Goal: Task Accomplishment & Management: Manage account settings

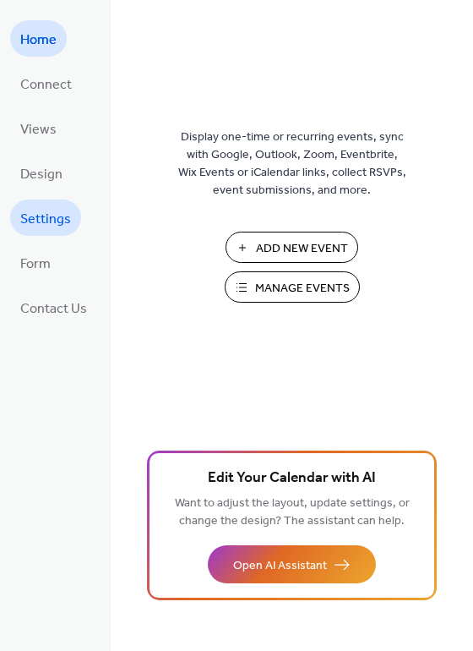
click at [53, 211] on span "Settings" at bounding box center [45, 219] width 51 height 26
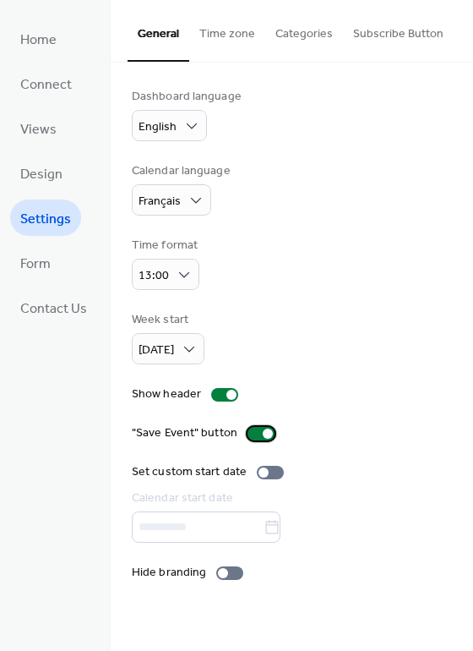
click at [263, 430] on div at bounding box center [268, 433] width 10 height 10
click at [221, 393] on div at bounding box center [224, 395] width 27 height 14
click at [226, 570] on div at bounding box center [229, 573] width 27 height 14
click at [216, 45] on button "Time zone" at bounding box center [227, 30] width 76 height 60
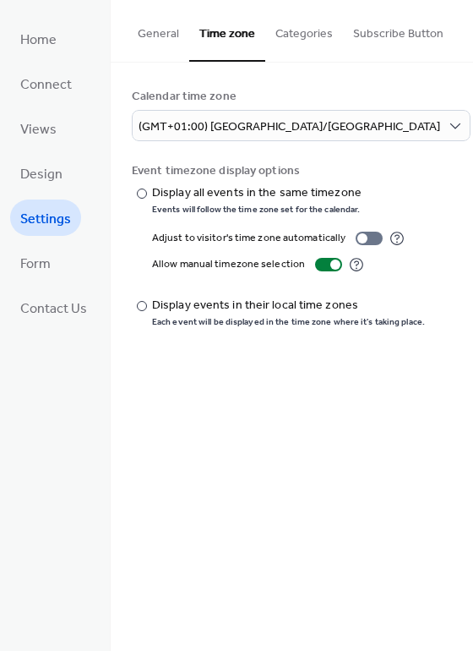
click at [287, 30] on button "Categories" at bounding box center [304, 30] width 78 height 60
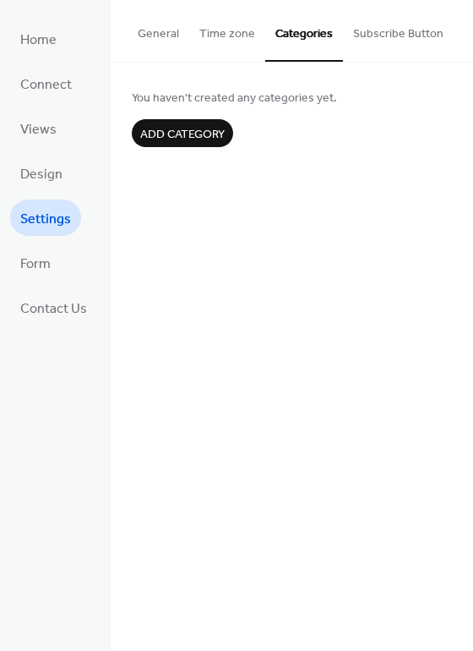
click at [343, 33] on button "Subscribe Button" at bounding box center [398, 30] width 111 height 60
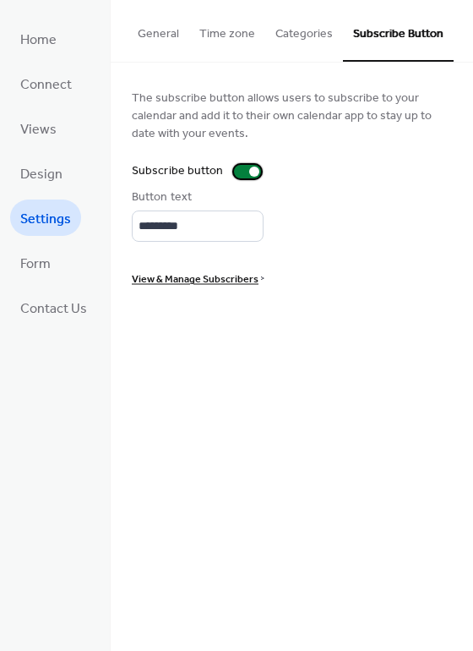
click at [249, 167] on div at bounding box center [254, 171] width 10 height 10
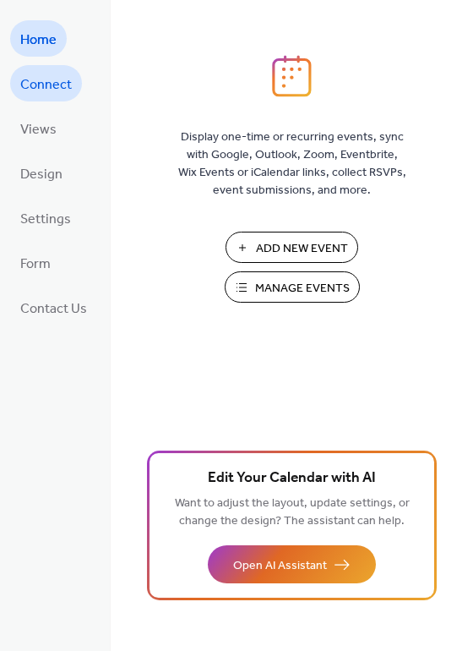
click at [49, 94] on span "Connect" at bounding box center [46, 85] width 52 height 26
click at [47, 99] on link "Connect" at bounding box center [46, 83] width 72 height 36
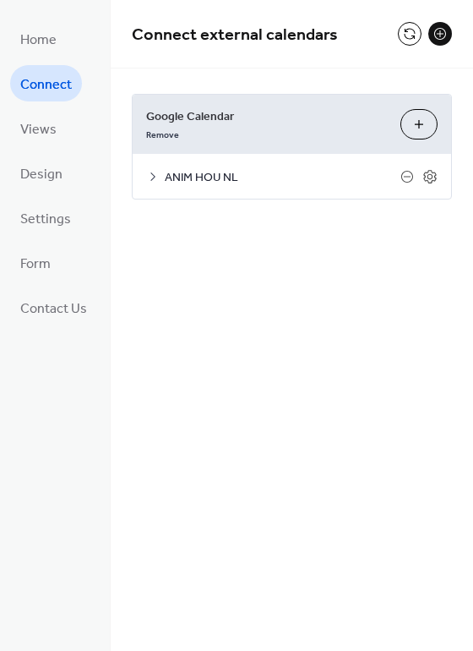
click at [153, 172] on icon at bounding box center [153, 177] width 14 height 14
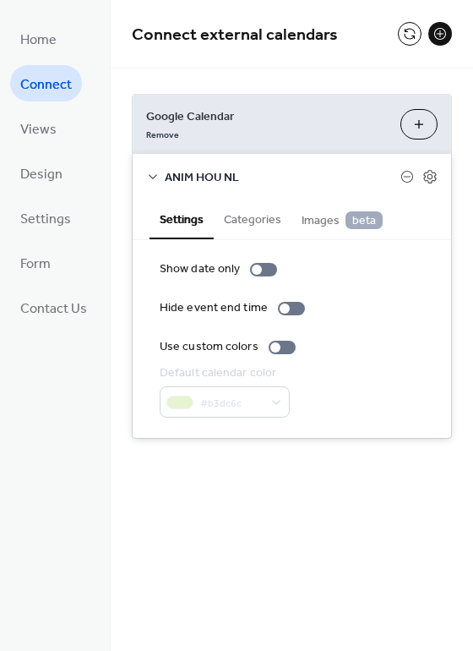
click at [153, 172] on icon at bounding box center [153, 177] width 14 height 14
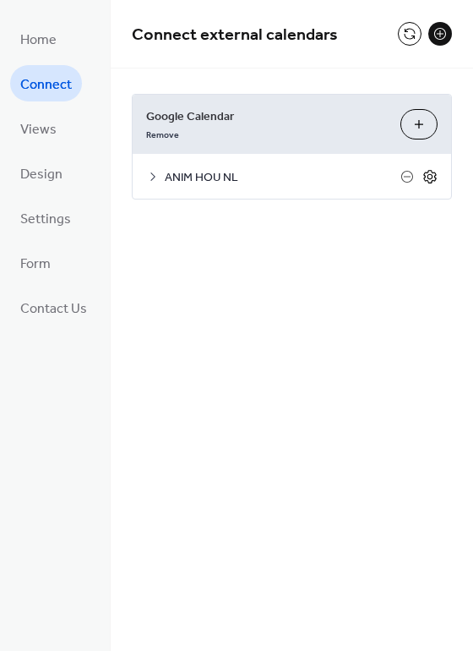
click at [428, 177] on icon at bounding box center [430, 176] width 15 height 15
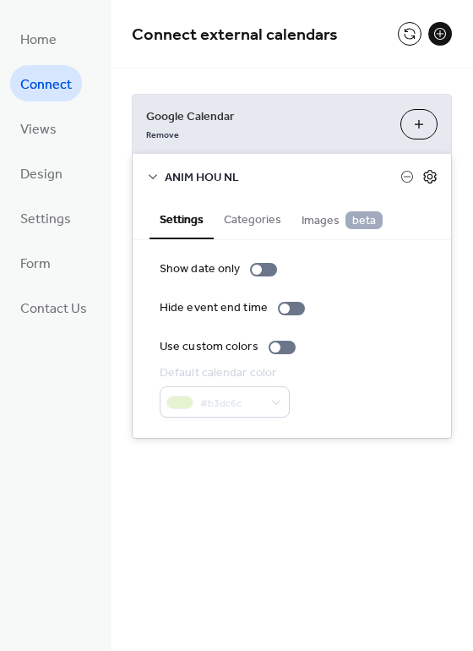
click at [428, 177] on icon at bounding box center [430, 176] width 15 height 15
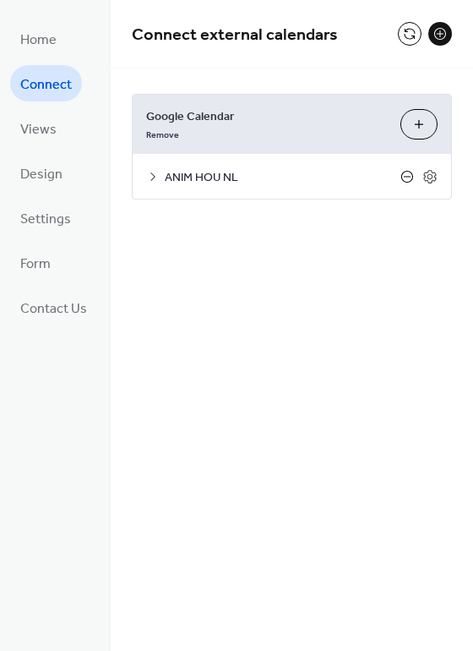
click at [407, 177] on icon at bounding box center [408, 177] width 14 height 14
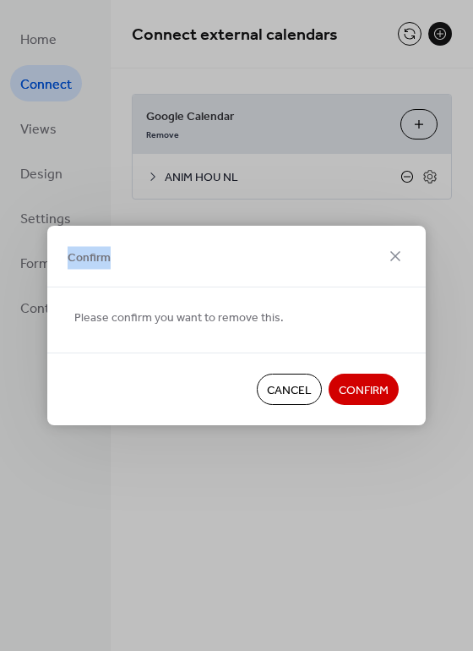
click at [407, 177] on div "Confirm Please confirm you want to remove this. Cancel Confirm" at bounding box center [236, 325] width 473 height 651
click at [288, 389] on span "Cancel" at bounding box center [289, 391] width 45 height 18
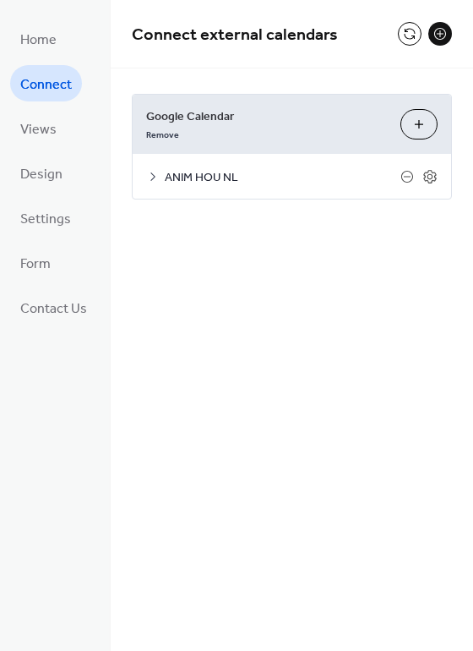
click at [420, 122] on button "Choose Calendars" at bounding box center [419, 124] width 37 height 30
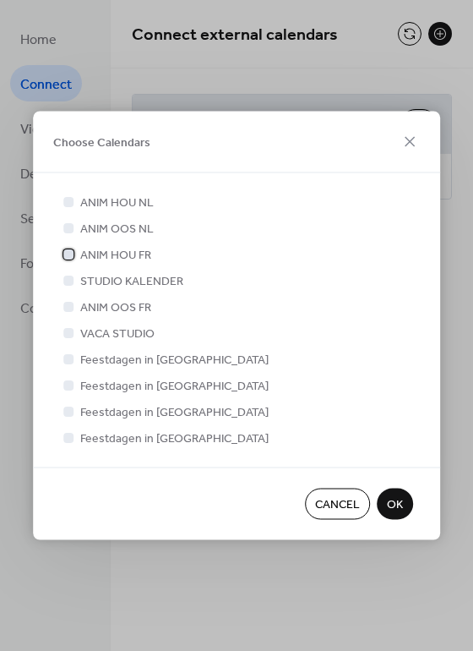
click at [68, 250] on div at bounding box center [68, 253] width 10 height 10
click at [68, 206] on div at bounding box center [68, 201] width 10 height 10
click at [394, 498] on span "OK" at bounding box center [395, 505] width 16 height 18
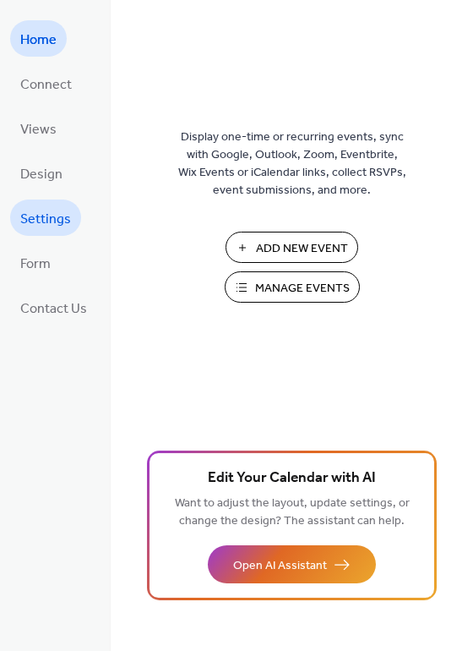
click at [62, 208] on span "Settings" at bounding box center [45, 219] width 51 height 26
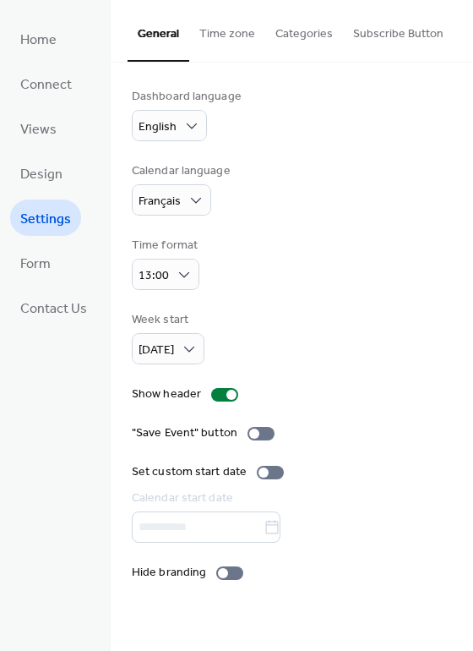
click at [220, 21] on button "Time zone" at bounding box center [227, 30] width 76 height 60
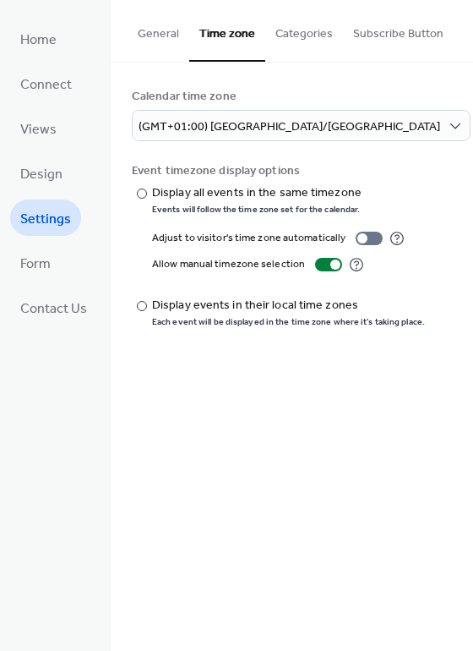
click at [293, 38] on button "Categories" at bounding box center [304, 30] width 78 height 60
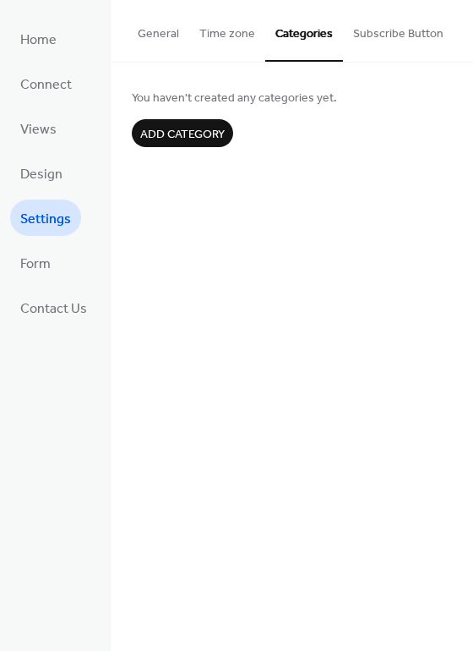
click at [412, 33] on button "Subscribe Button" at bounding box center [398, 30] width 111 height 60
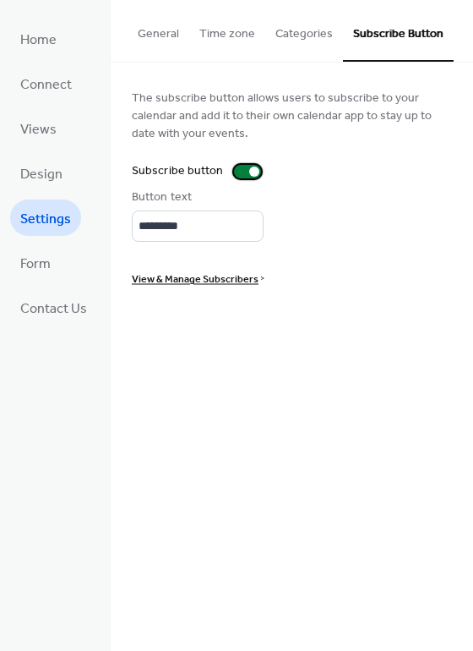
click at [249, 172] on div at bounding box center [254, 171] width 10 height 10
click at [226, 35] on button "Time zone" at bounding box center [227, 30] width 76 height 60
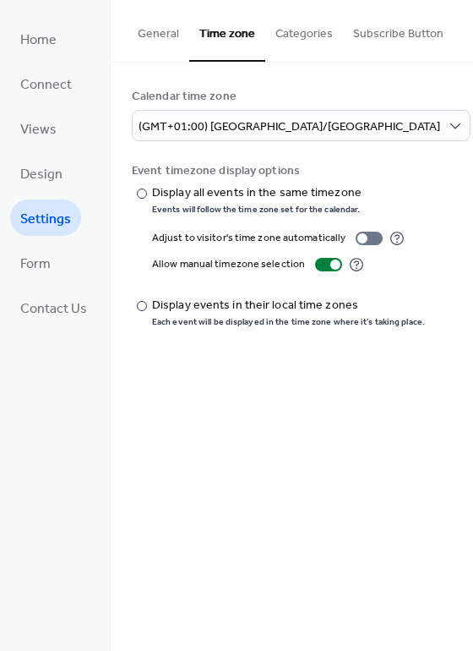
click at [154, 33] on button "General" at bounding box center [159, 30] width 62 height 60
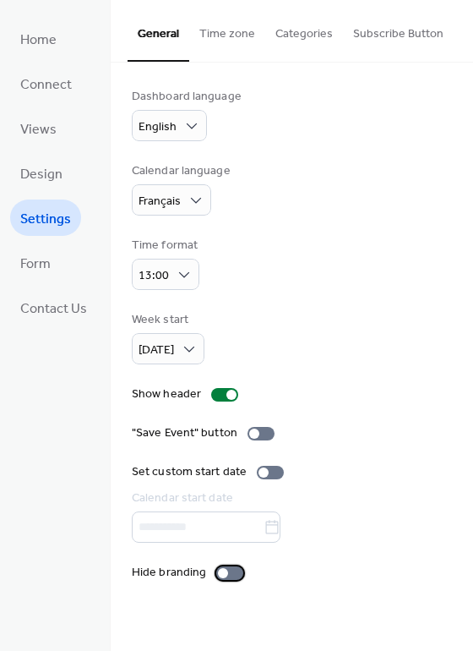
click at [226, 576] on div at bounding box center [229, 573] width 27 height 14
click at [39, 86] on span "Connect" at bounding box center [46, 85] width 52 height 26
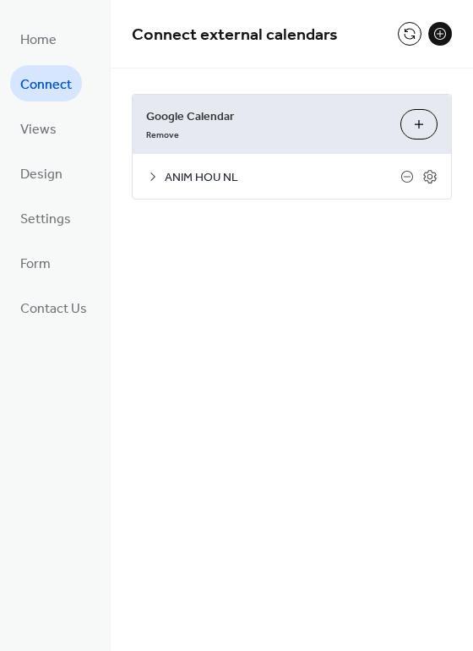
click at [413, 122] on button "Choose Calendars" at bounding box center [419, 124] width 37 height 30
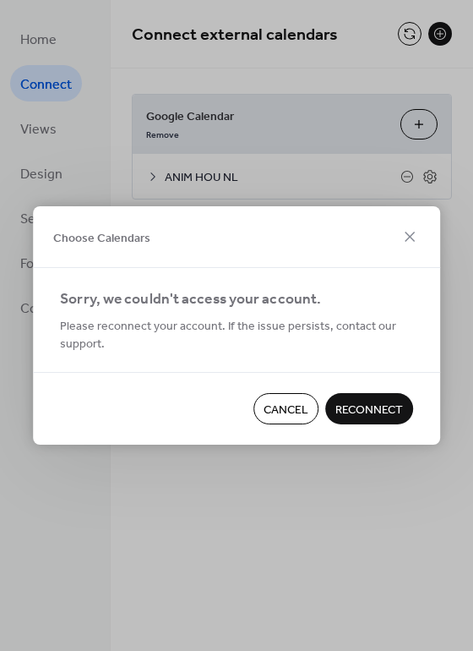
click at [368, 407] on span "Reconnect" at bounding box center [370, 410] width 68 height 18
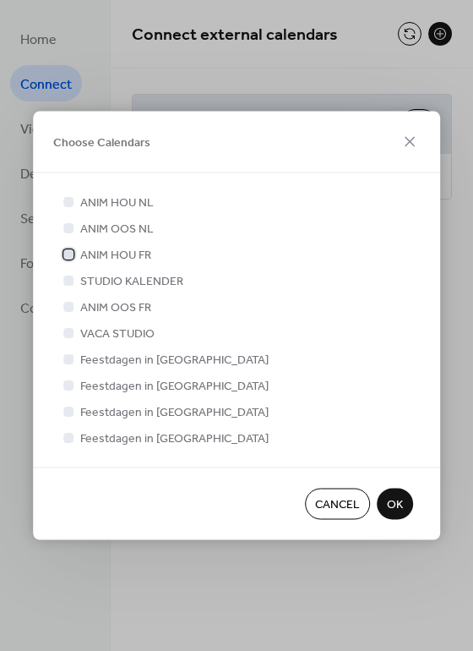
click at [71, 258] on div at bounding box center [68, 253] width 10 height 10
click at [69, 202] on icon at bounding box center [68, 201] width 7 height 7
click at [389, 505] on span "OK" at bounding box center [395, 505] width 16 height 18
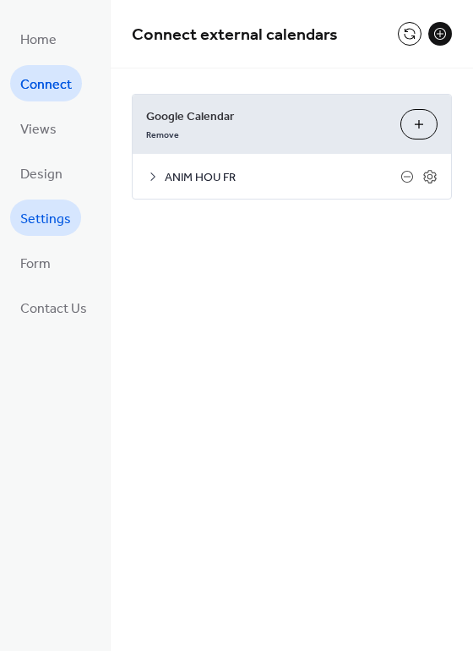
click at [48, 221] on span "Settings" at bounding box center [45, 219] width 51 height 26
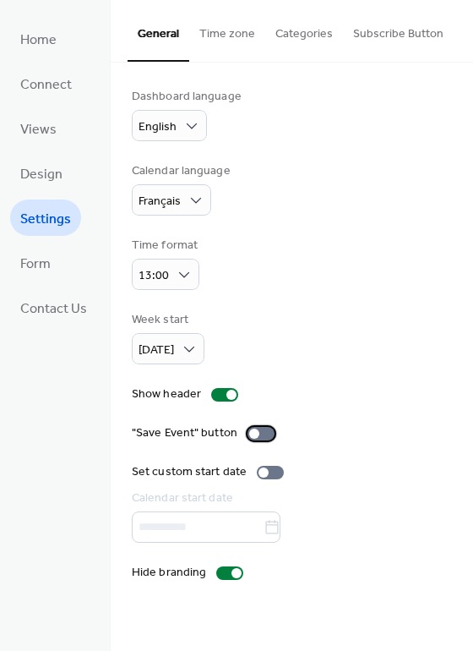
click at [262, 436] on div at bounding box center [261, 434] width 27 height 14
click at [226, 395] on div at bounding box center [231, 395] width 10 height 10
click at [230, 30] on button "Time zone" at bounding box center [227, 30] width 76 height 60
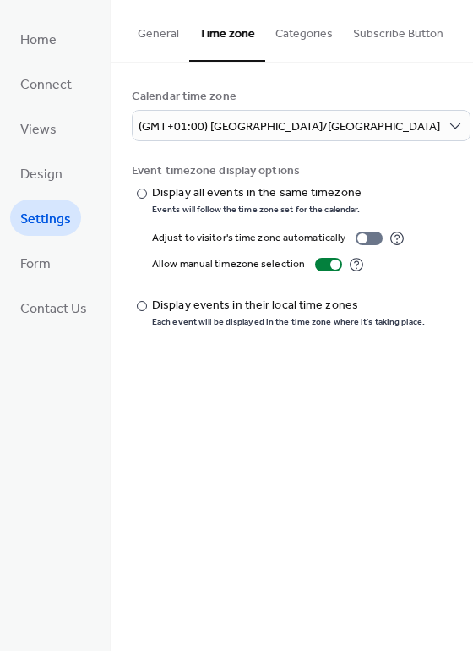
click at [303, 36] on button "Categories" at bounding box center [304, 30] width 78 height 60
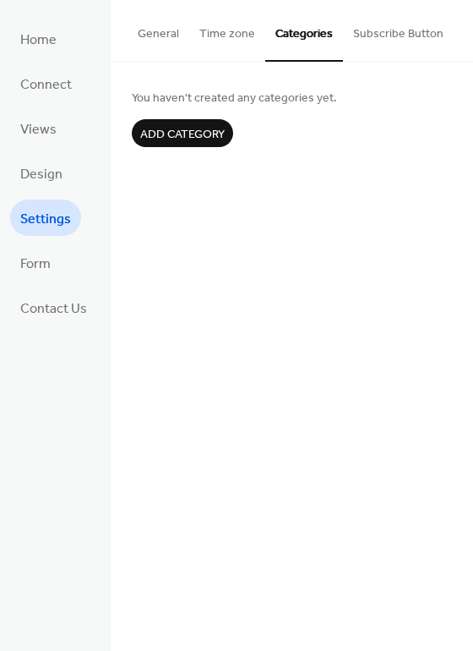
click at [366, 34] on button "Subscribe Button" at bounding box center [398, 30] width 111 height 60
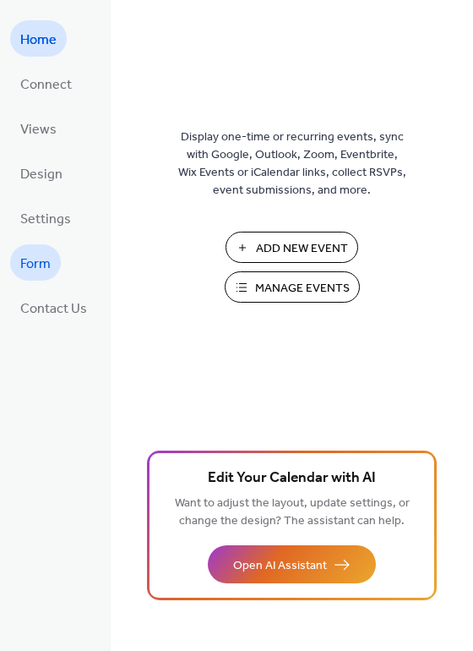
click at [38, 267] on span "Form" at bounding box center [35, 264] width 30 height 26
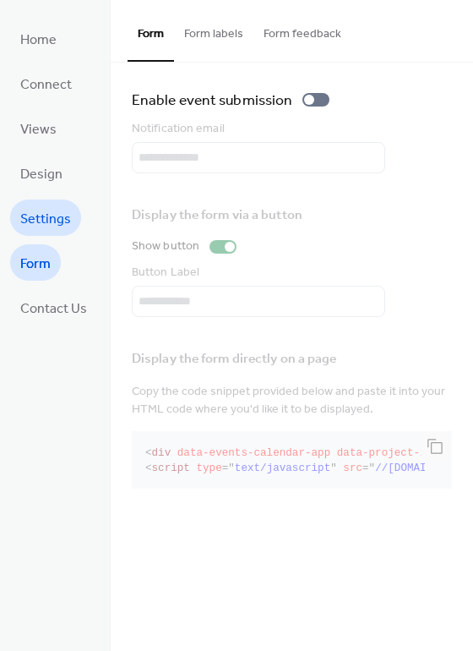
click at [50, 232] on link "Settings" at bounding box center [45, 217] width 71 height 36
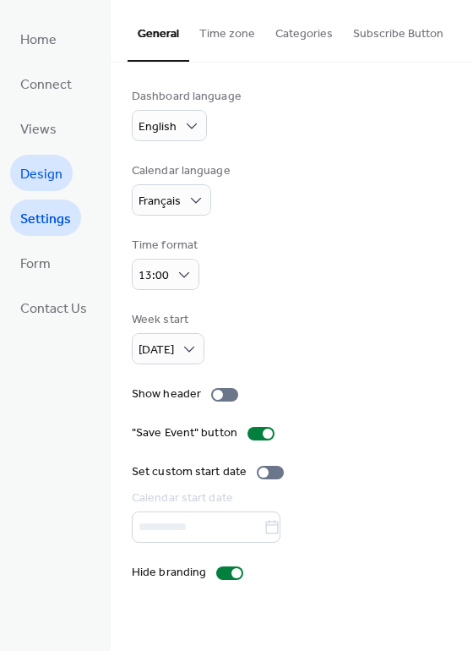
click at [45, 175] on span "Design" at bounding box center [41, 174] width 42 height 26
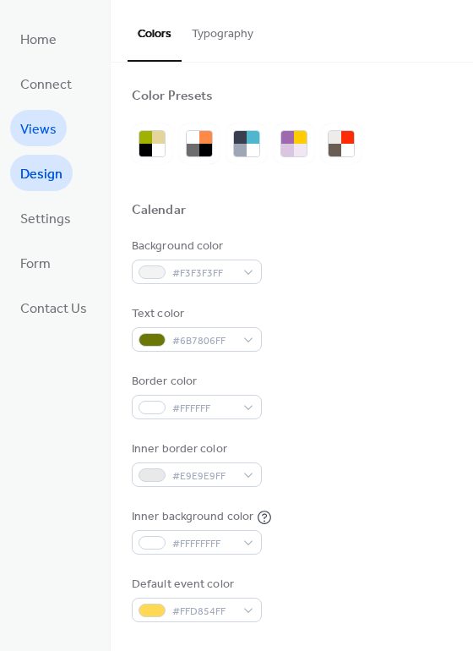
click at [40, 124] on span "Views" at bounding box center [38, 130] width 36 height 26
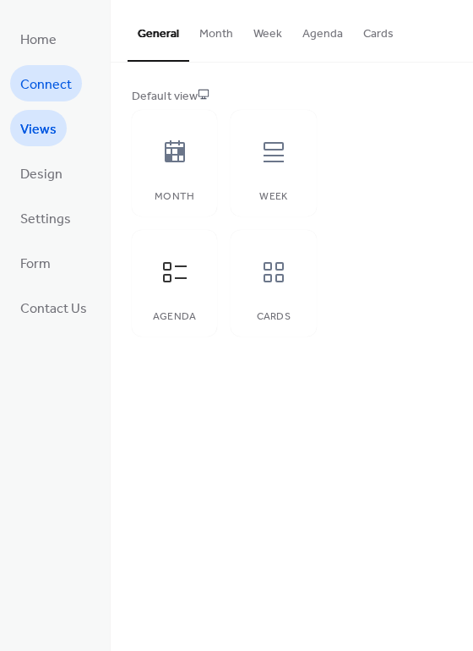
click at [62, 77] on span "Connect" at bounding box center [46, 85] width 52 height 26
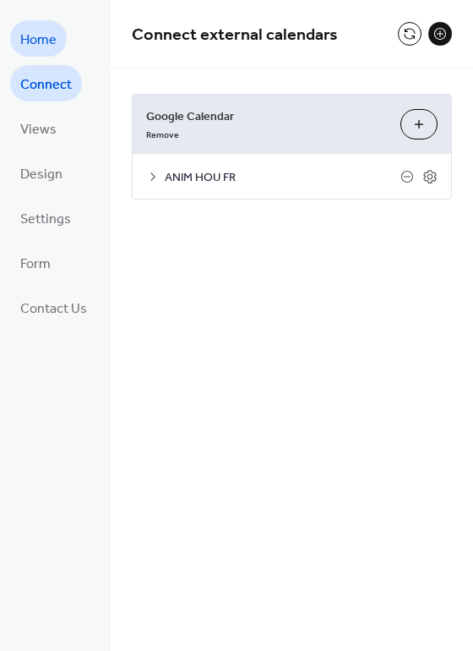
click at [48, 41] on span "Home" at bounding box center [38, 40] width 36 height 26
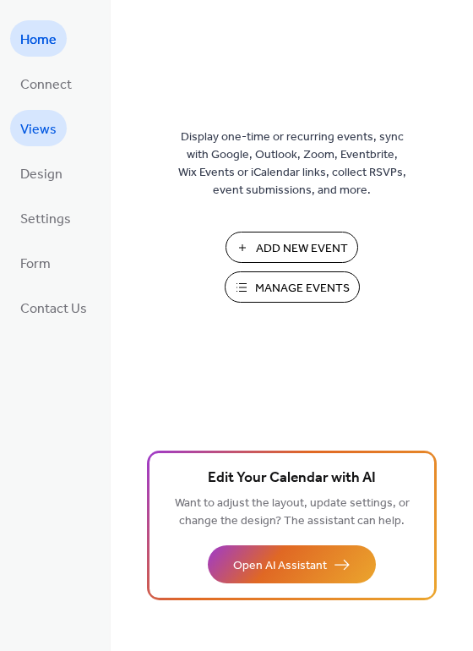
click at [38, 128] on span "Views" at bounding box center [38, 130] width 36 height 26
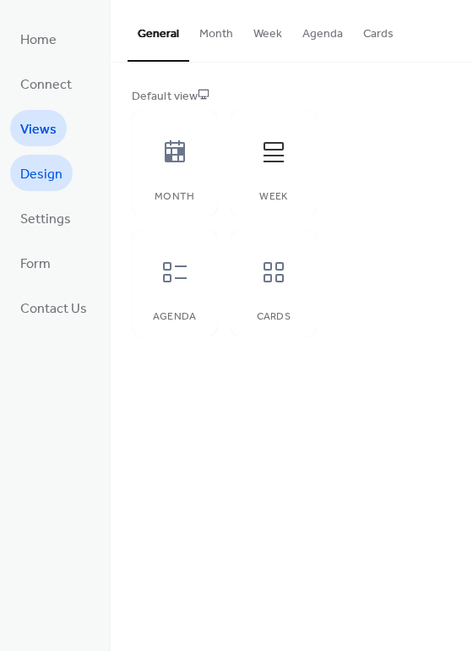
click at [35, 179] on span "Design" at bounding box center [41, 174] width 42 height 26
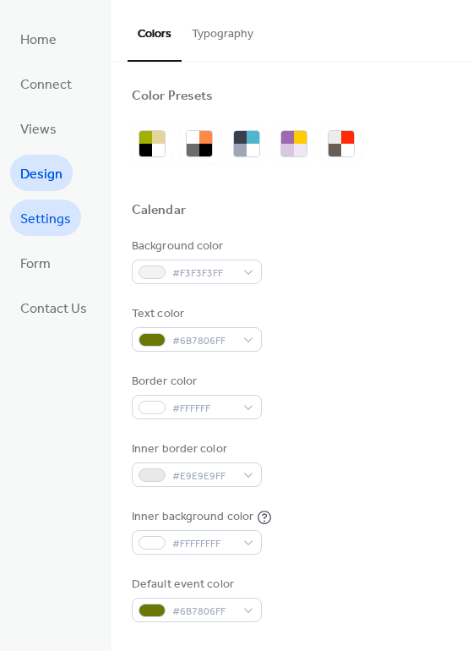
click at [35, 227] on span "Settings" at bounding box center [45, 219] width 51 height 26
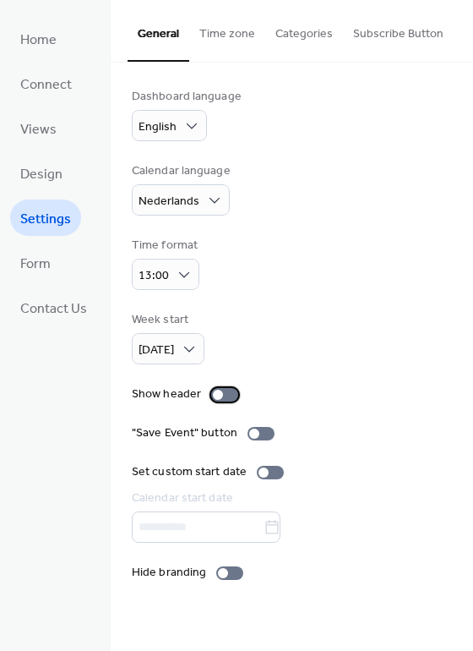
click at [228, 394] on div at bounding box center [224, 395] width 27 height 14
click at [225, 569] on div at bounding box center [229, 573] width 27 height 14
click at [216, 35] on button "Time zone" at bounding box center [227, 30] width 76 height 60
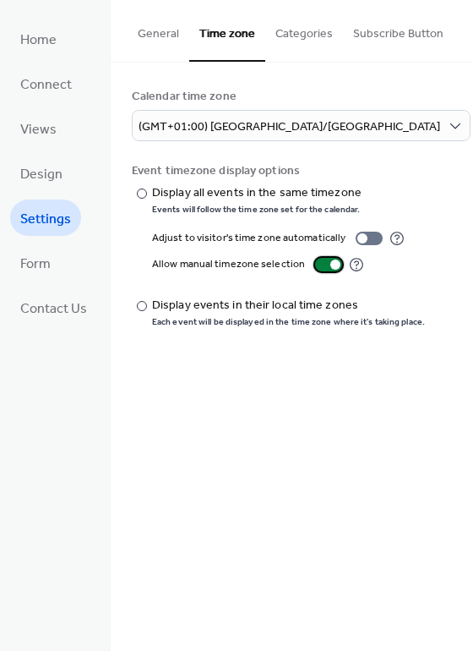
click at [330, 262] on div at bounding box center [335, 264] width 10 height 10
click at [297, 38] on button "Categories" at bounding box center [304, 30] width 78 height 60
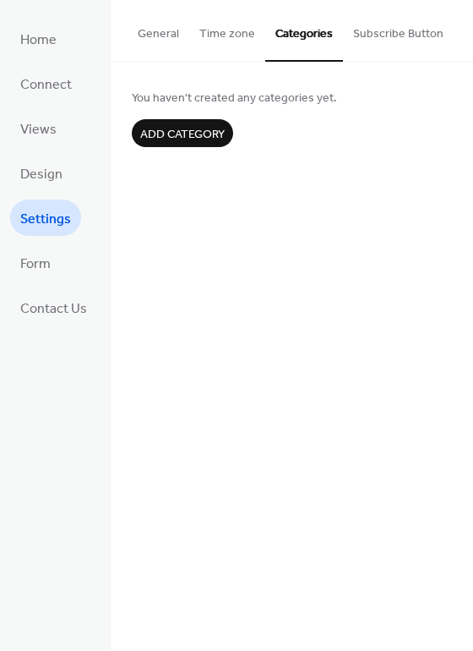
click at [378, 35] on button "Subscribe Button" at bounding box center [398, 30] width 111 height 60
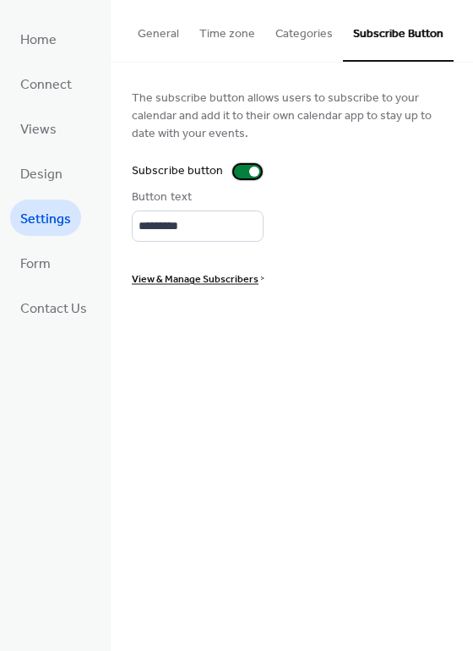
click at [249, 173] on div at bounding box center [254, 171] width 10 height 10
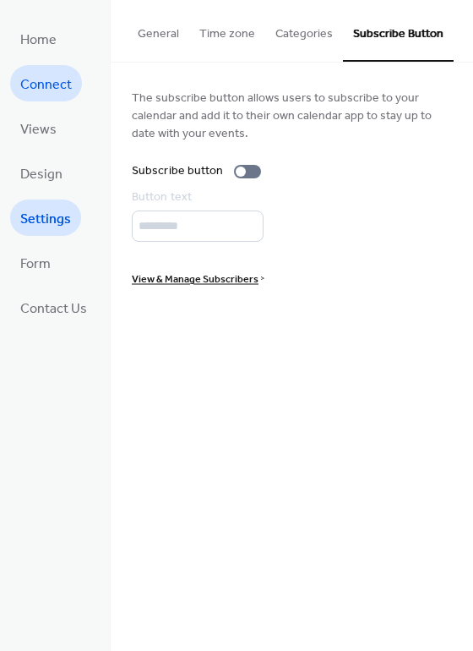
click at [44, 83] on span "Connect" at bounding box center [46, 85] width 52 height 26
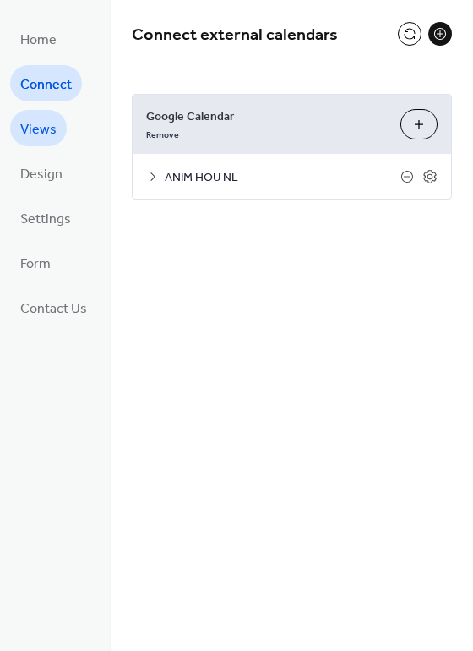
click at [38, 118] on span "Views" at bounding box center [38, 130] width 36 height 26
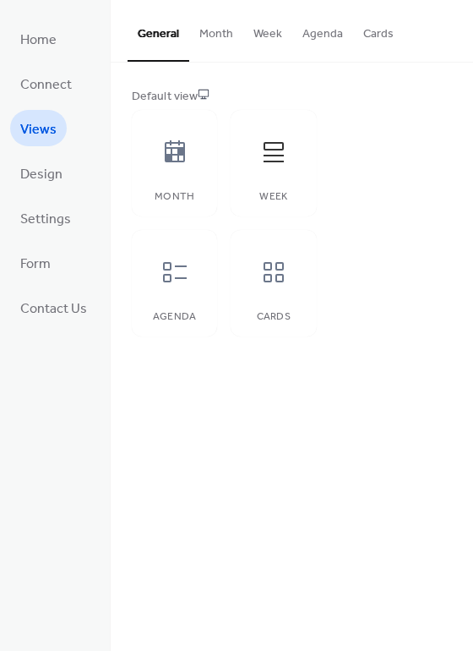
drag, startPoint x: 205, startPoint y: 92, endPoint x: 255, endPoint y: 89, distance: 50.8
click at [255, 89] on div "Default view" at bounding box center [290, 97] width 317 height 18
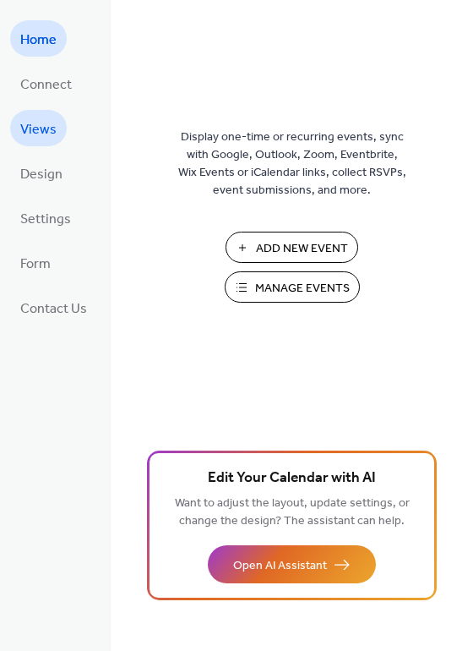
click at [43, 137] on span "Views" at bounding box center [38, 130] width 36 height 26
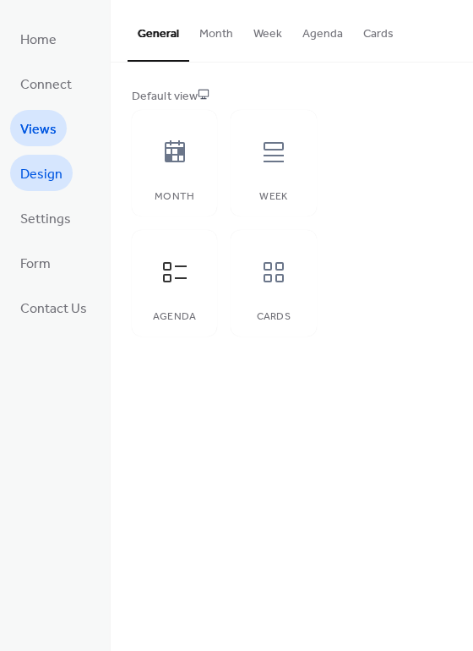
click at [40, 181] on span "Design" at bounding box center [41, 174] width 42 height 26
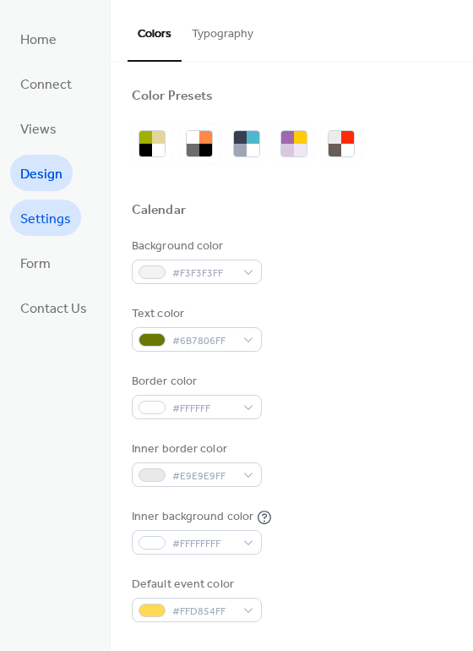
click at [37, 221] on span "Settings" at bounding box center [45, 219] width 51 height 26
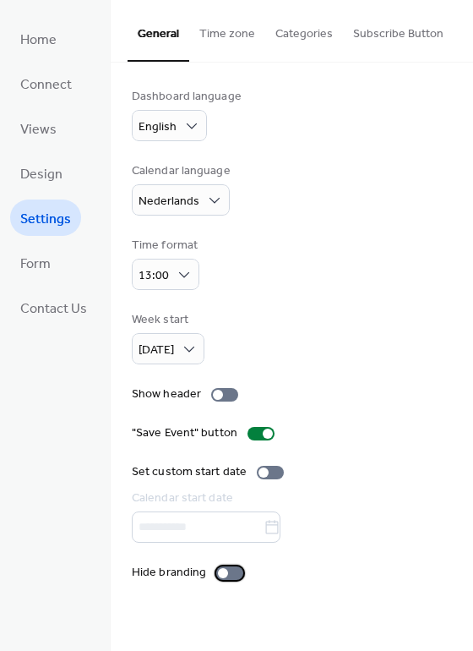
click at [228, 572] on div at bounding box center [229, 573] width 27 height 14
click at [228, 31] on button "Time zone" at bounding box center [227, 30] width 76 height 60
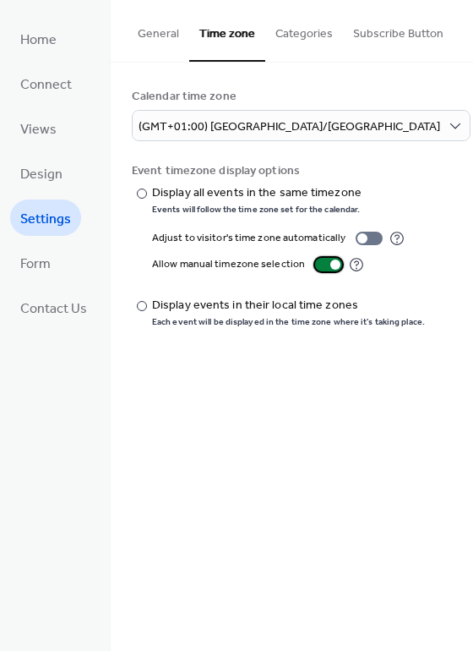
click at [330, 259] on div at bounding box center [335, 264] width 10 height 10
click at [297, 14] on button "Categories" at bounding box center [304, 30] width 78 height 60
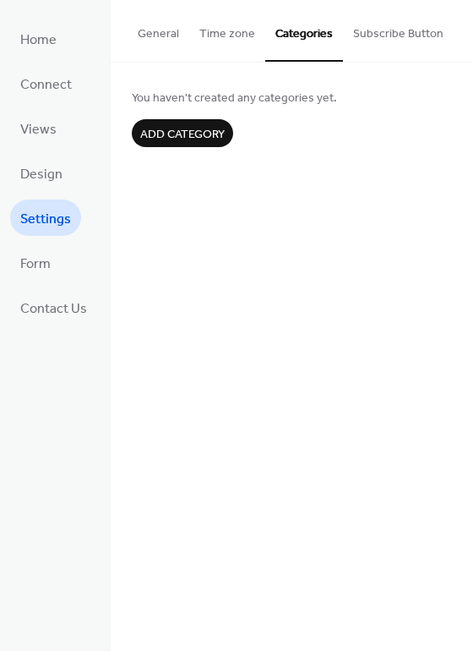
click at [365, 32] on button "Subscribe Button" at bounding box center [398, 30] width 111 height 60
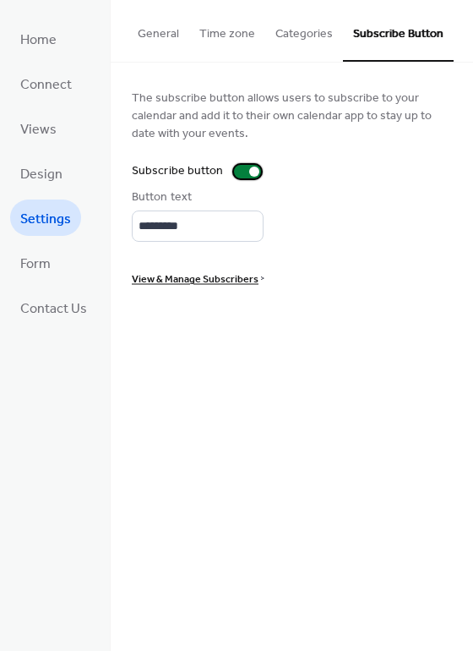
click at [243, 170] on div at bounding box center [247, 172] width 27 height 14
click at [166, 35] on button "General" at bounding box center [159, 30] width 62 height 60
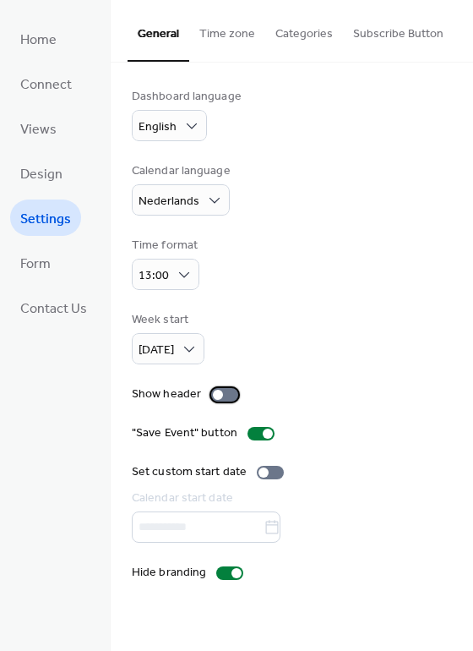
click at [219, 394] on div at bounding box center [218, 395] width 10 height 10
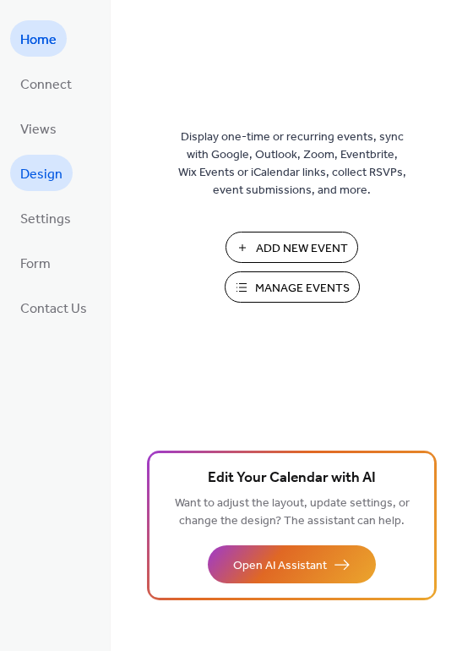
click at [54, 182] on span "Design" at bounding box center [41, 174] width 42 height 26
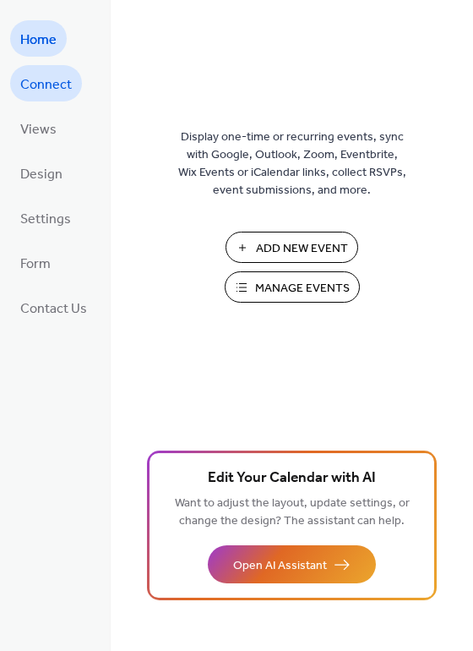
click at [52, 80] on span "Connect" at bounding box center [46, 85] width 52 height 26
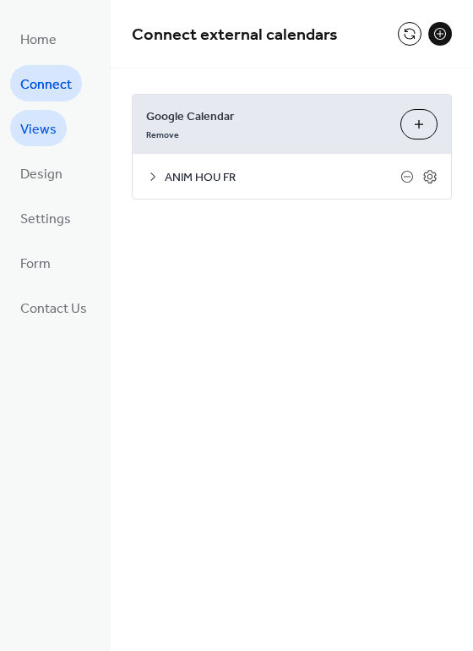
click at [42, 123] on span "Views" at bounding box center [38, 130] width 36 height 26
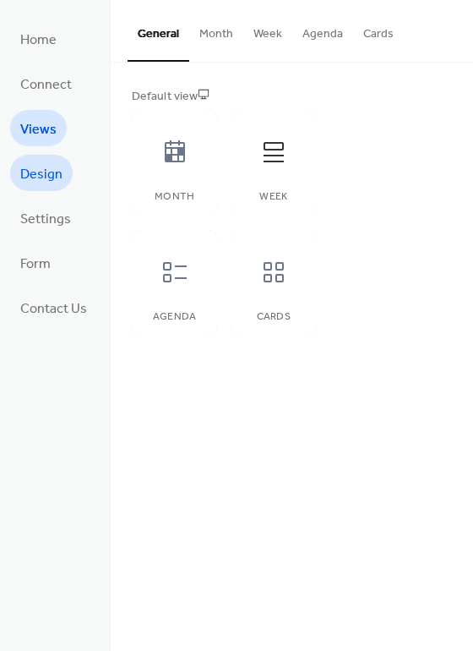
click at [30, 171] on span "Design" at bounding box center [41, 174] width 42 height 26
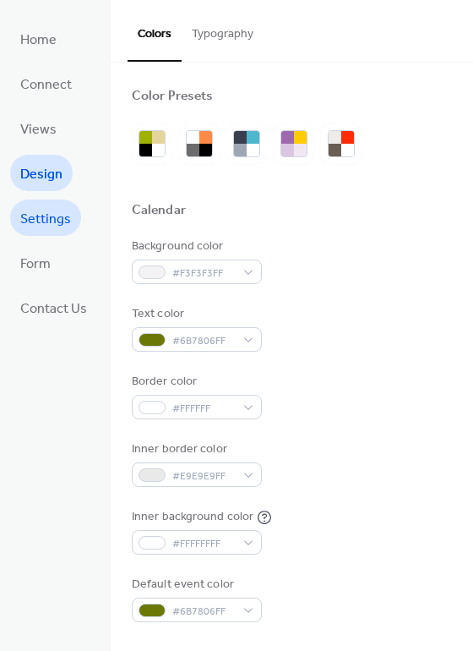
click at [33, 222] on span "Settings" at bounding box center [45, 219] width 51 height 26
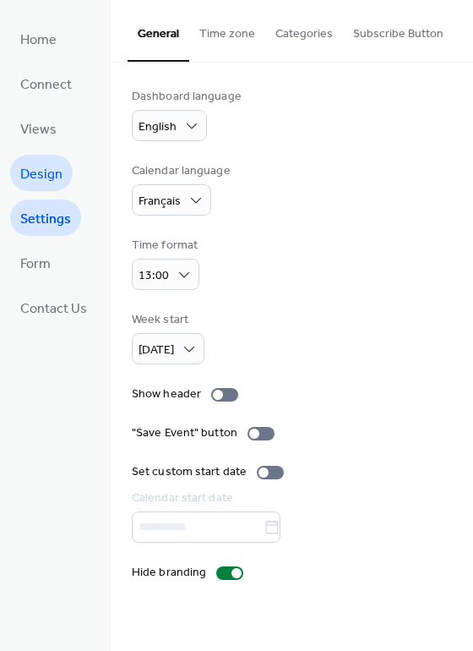
click at [40, 172] on span "Design" at bounding box center [41, 174] width 42 height 26
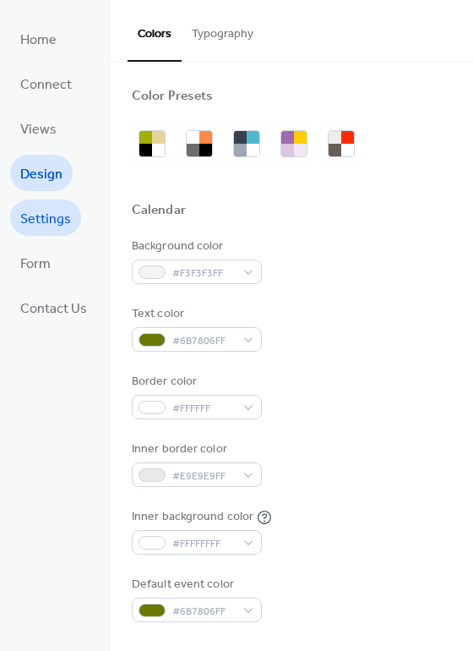
click at [24, 223] on span "Settings" at bounding box center [45, 219] width 51 height 26
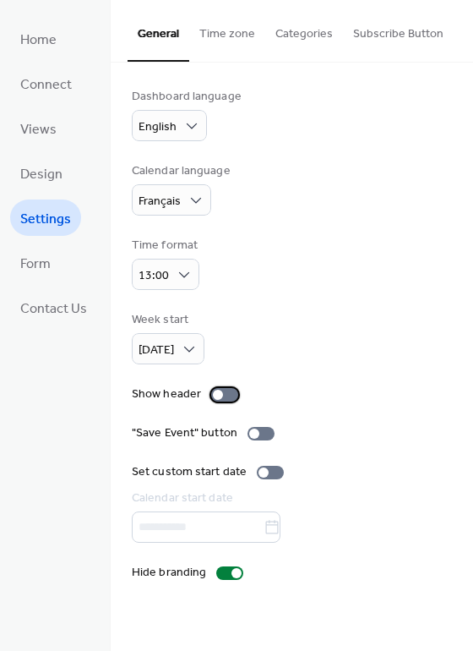
click at [218, 398] on div at bounding box center [224, 395] width 27 height 14
click at [219, 30] on button "Time zone" at bounding box center [227, 30] width 76 height 60
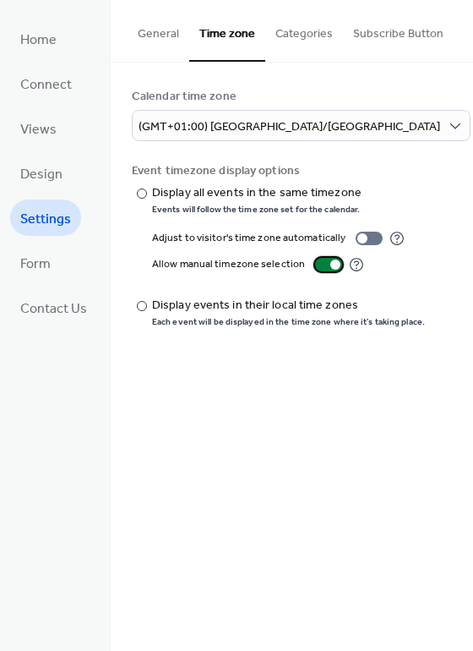
click at [320, 266] on div at bounding box center [328, 265] width 27 height 14
click at [303, 35] on button "Categories" at bounding box center [304, 30] width 78 height 60
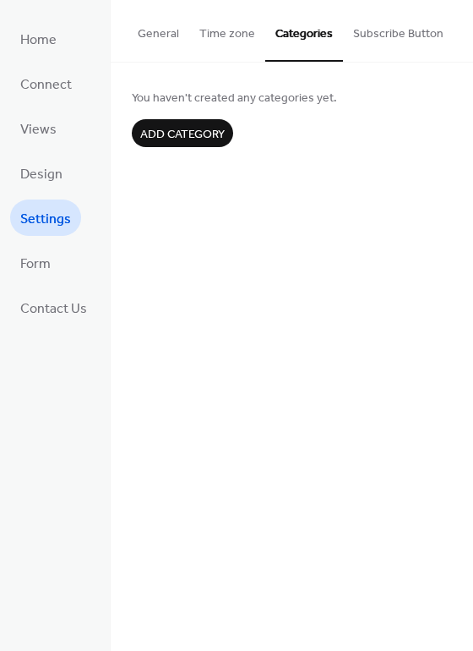
click at [384, 32] on button "Subscribe Button" at bounding box center [398, 30] width 111 height 60
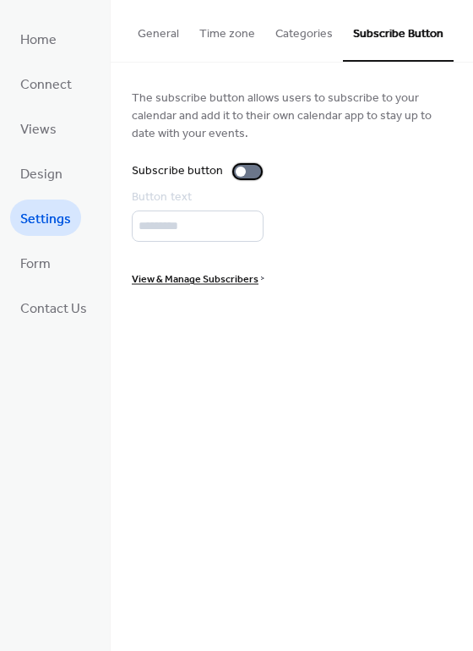
click at [243, 172] on div at bounding box center [247, 172] width 27 height 14
click at [243, 169] on div at bounding box center [247, 172] width 27 height 14
